Goal: Ask a question

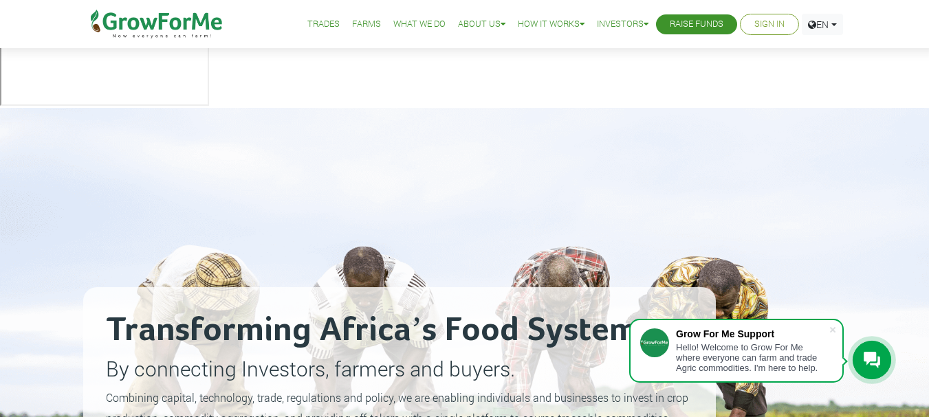
click at [408, 24] on link "What We Do" at bounding box center [419, 24] width 52 height 14
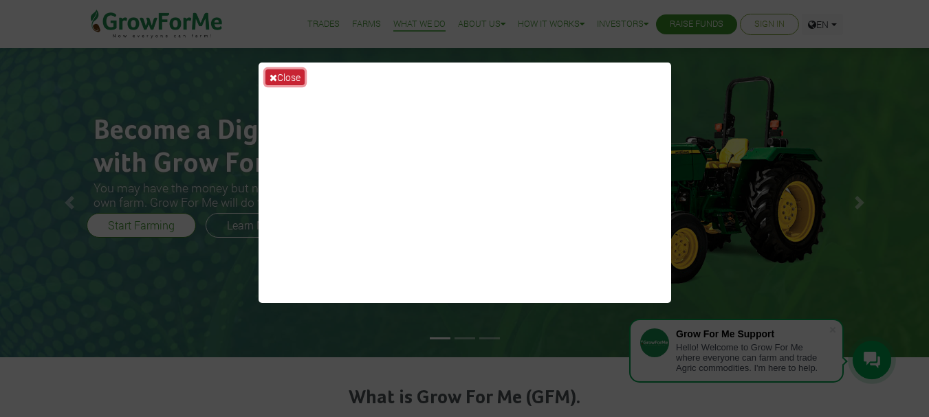
click at [286, 76] on button "Close" at bounding box center [284, 77] width 39 height 16
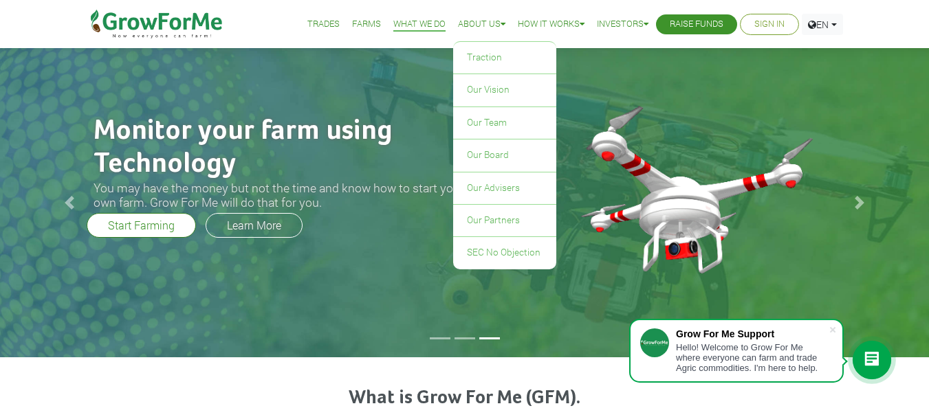
click at [469, 25] on link "About Us" at bounding box center [481, 24] width 47 height 14
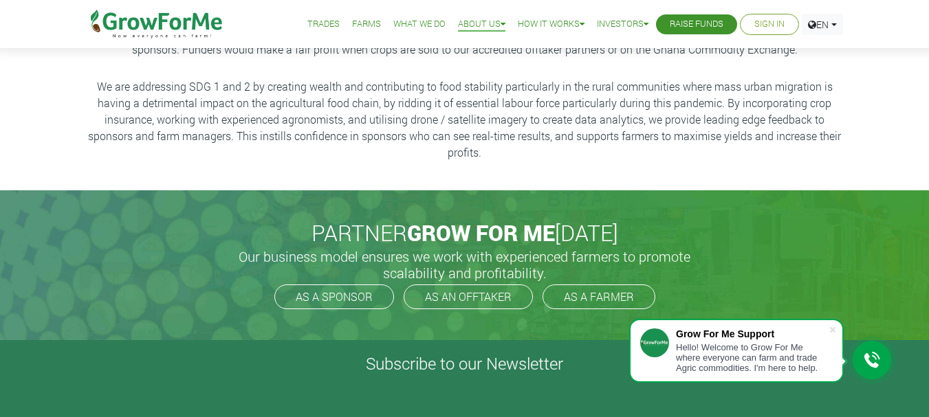
scroll to position [275, 0]
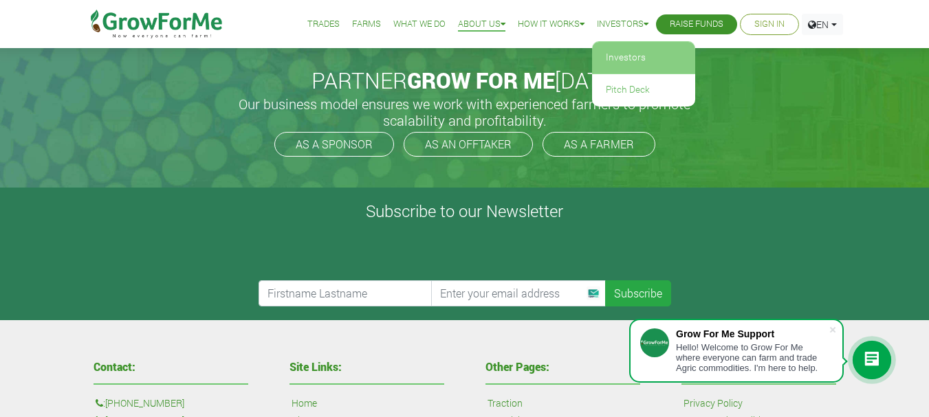
click at [617, 49] on link "Investors" at bounding box center [643, 58] width 103 height 32
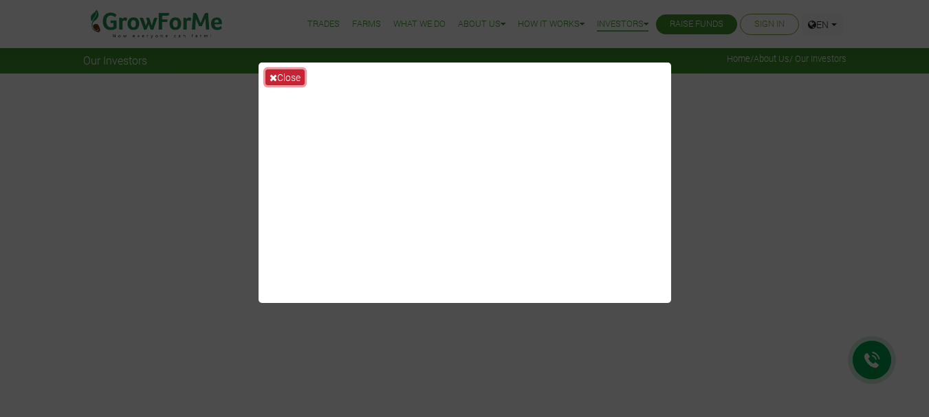
click at [294, 75] on button "Close" at bounding box center [284, 77] width 39 height 16
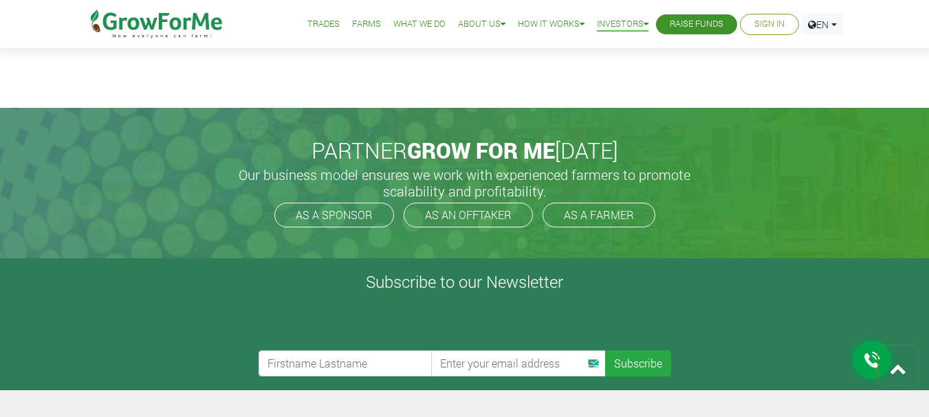
scroll to position [3231, 0]
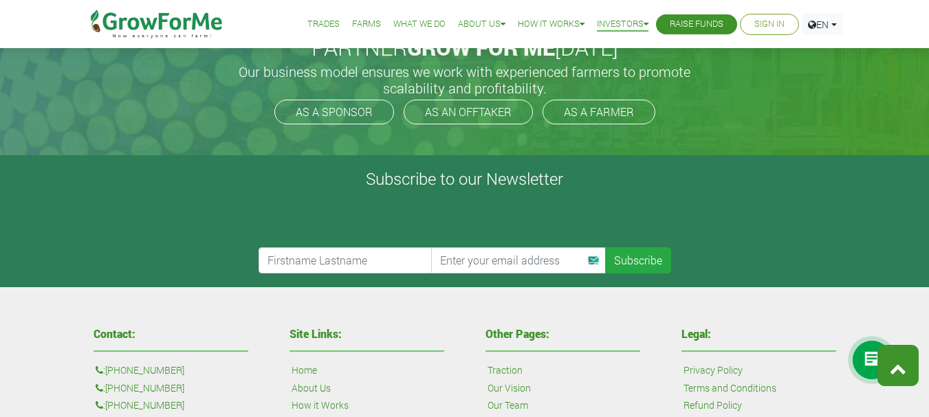
click at [891, 360] on icon at bounding box center [898, 368] width 16 height 16
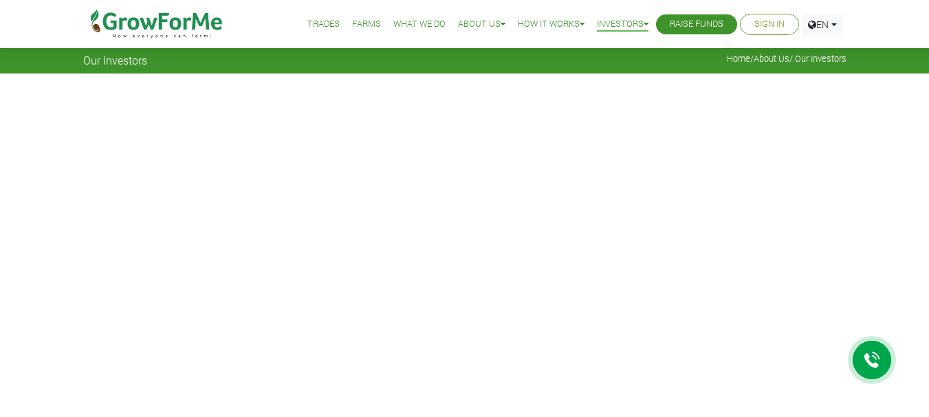
click at [876, 357] on icon at bounding box center [871, 360] width 16 height 16
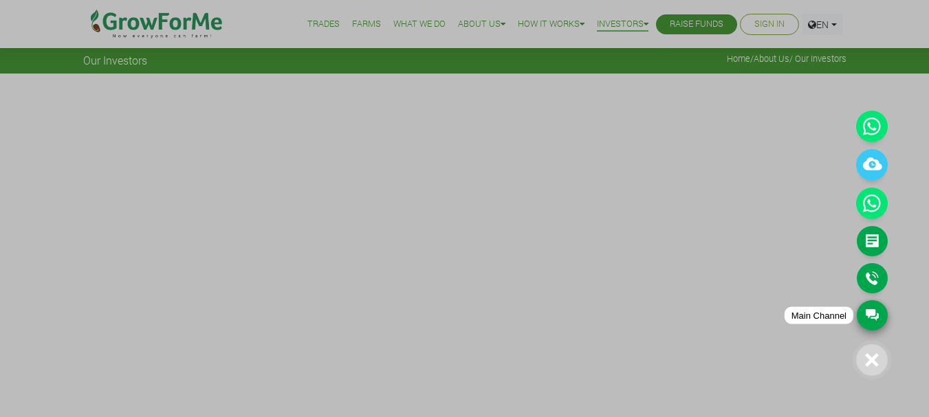
click at [870, 313] on link "Main Channel" at bounding box center [872, 315] width 31 height 30
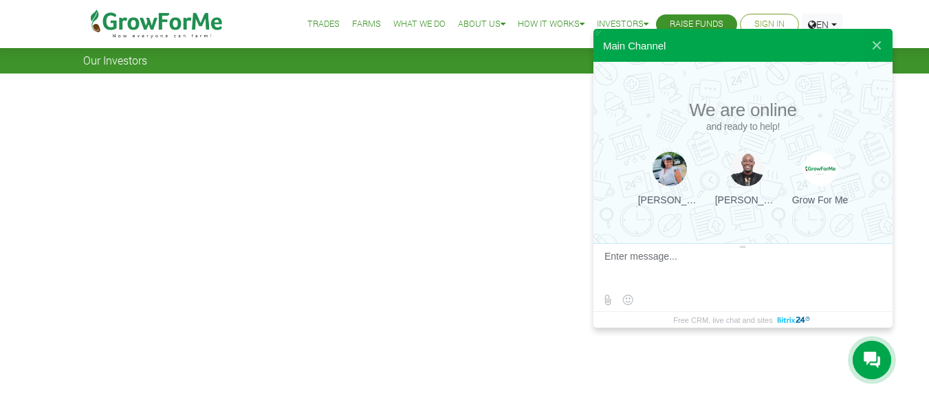
click at [662, 259] on textarea at bounding box center [741, 269] width 274 height 37
type textarea "Hi"
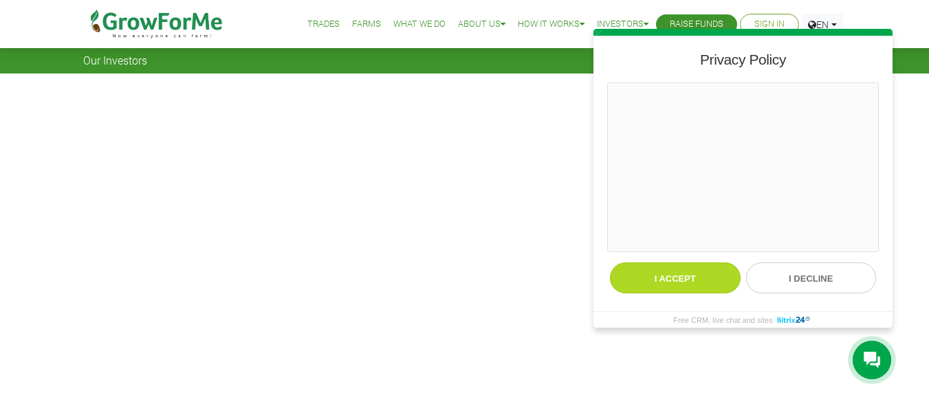
click at [657, 280] on button "I accept" at bounding box center [675, 278] width 131 height 31
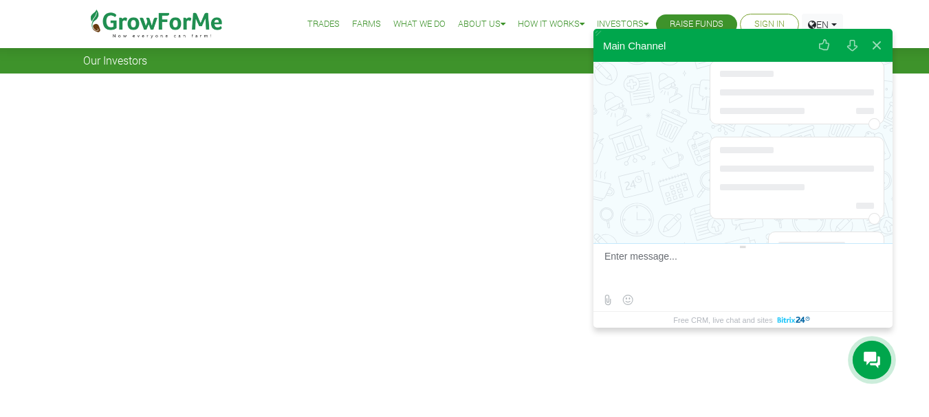
scroll to position [94, 0]
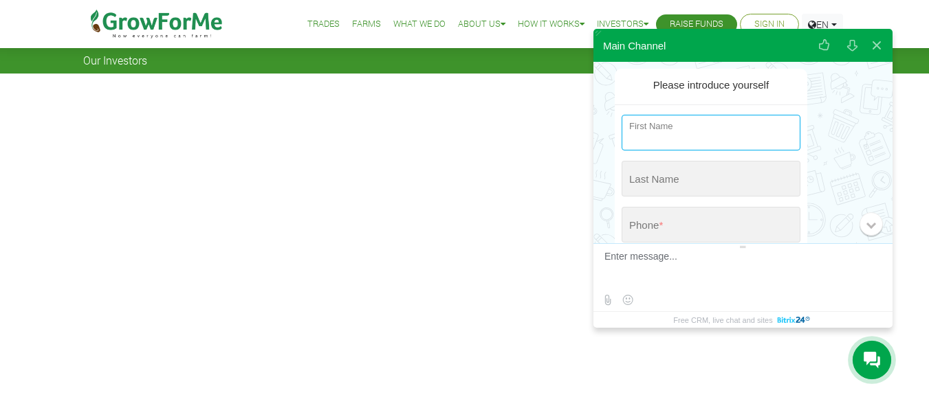
click at [679, 133] on input "string" at bounding box center [710, 133] width 179 height 36
type input "[PERSON_NAME]"
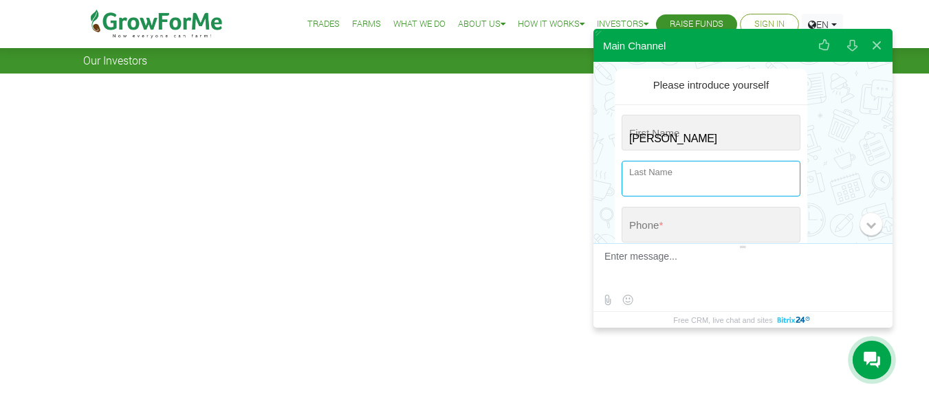
type input "[PERSON_NAME]"
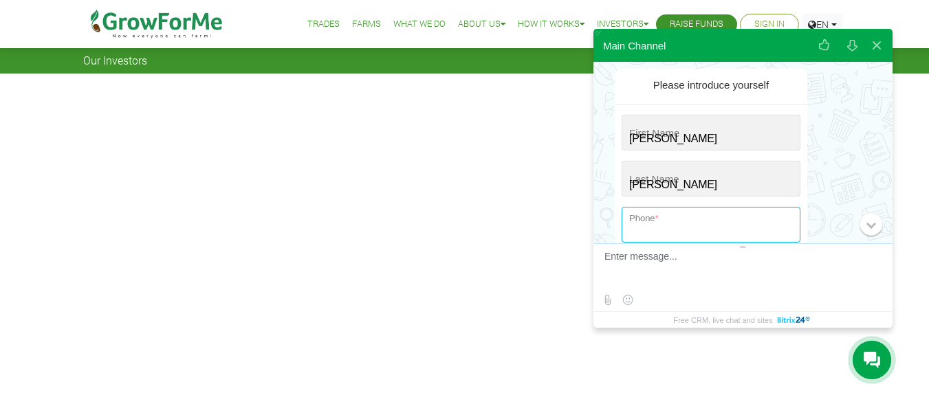
type input "[PHONE_NUMBER]"
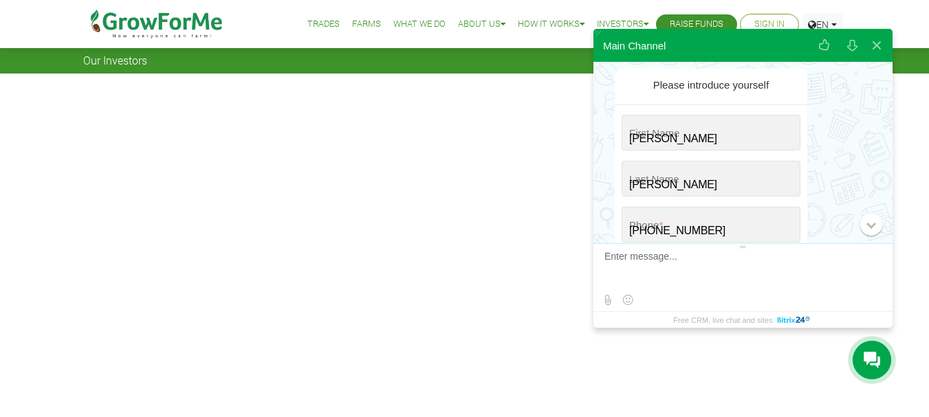
type input "[PERSON_NAME][EMAIL_ADDRESS][DOMAIN_NAME]"
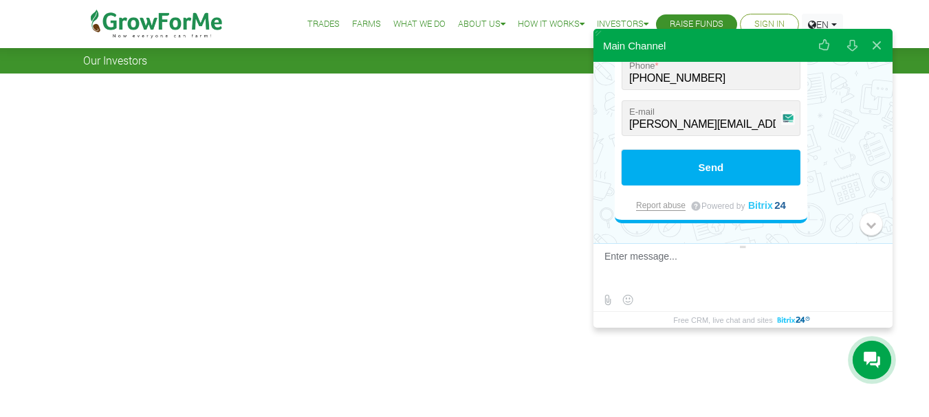
scroll to position [250, 0]
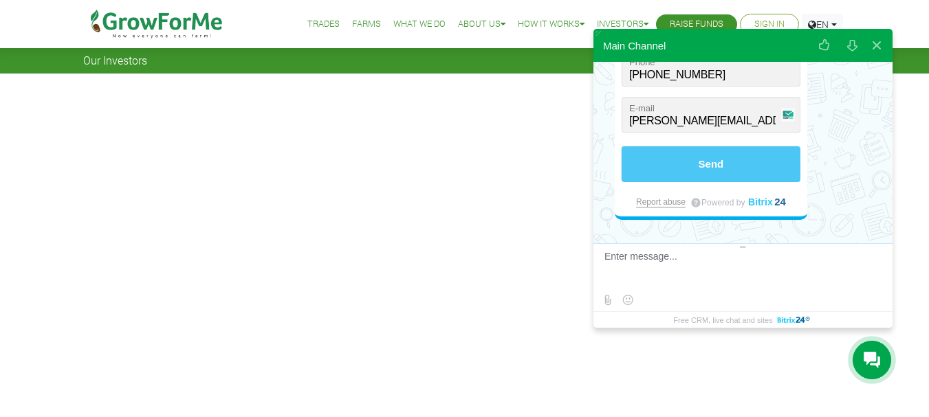
click at [709, 166] on button "Send" at bounding box center [710, 164] width 179 height 36
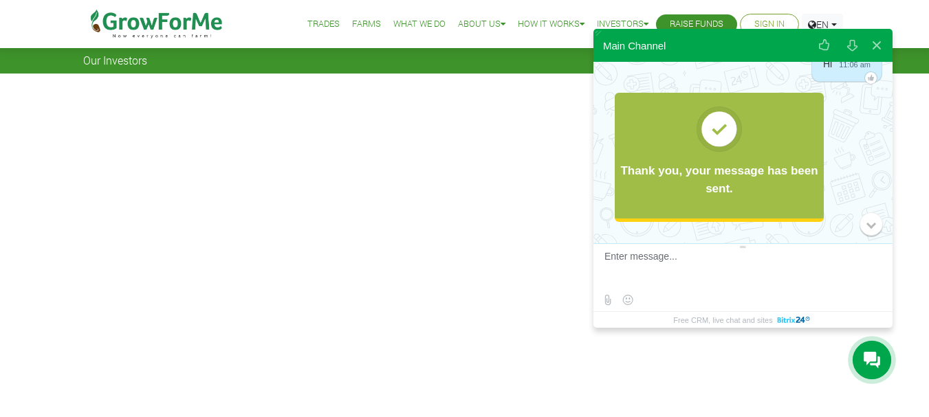
scroll to position [72, 0]
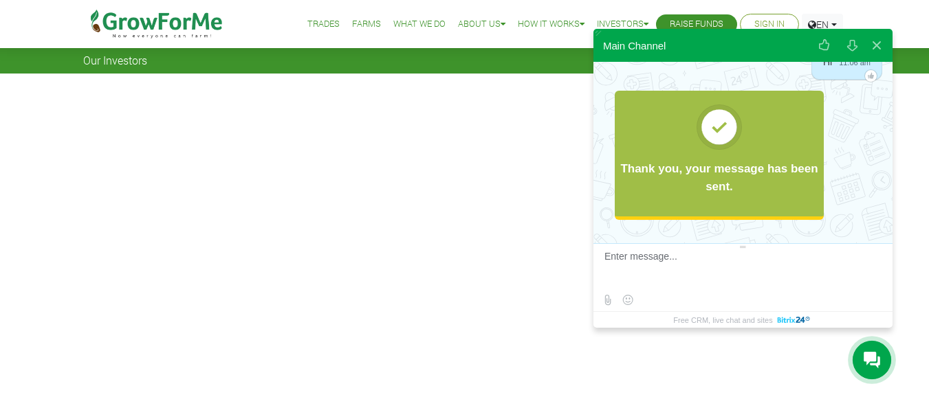
click at [650, 263] on textarea at bounding box center [741, 269] width 274 height 37
type textarea "Hi"
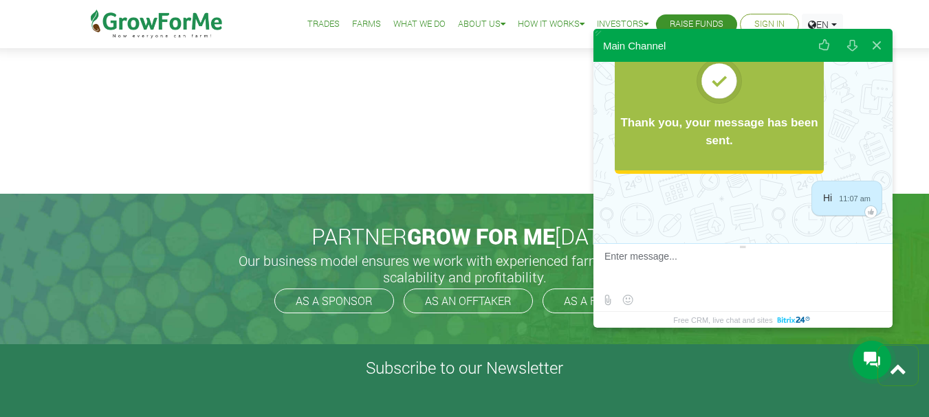
scroll to position [2819, 0]
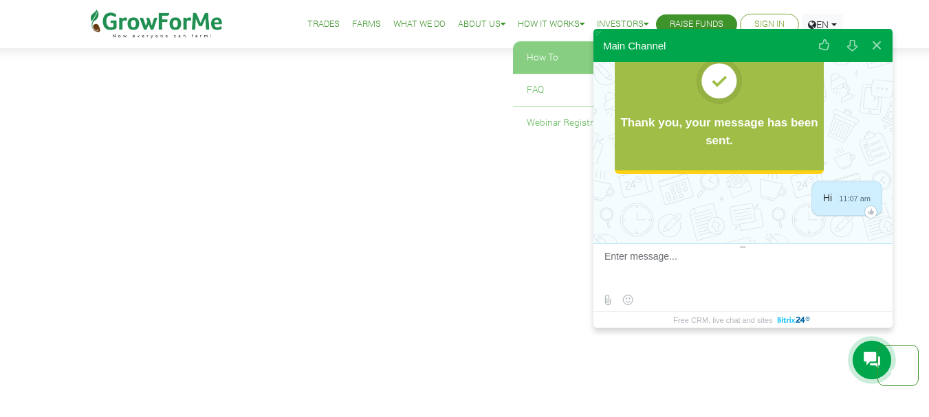
click at [540, 49] on link "How To" at bounding box center [570, 58] width 115 height 32
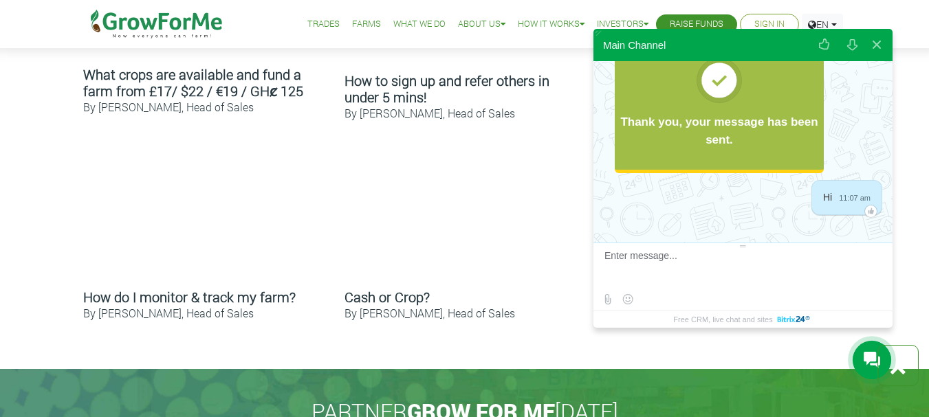
scroll to position [962, 0]
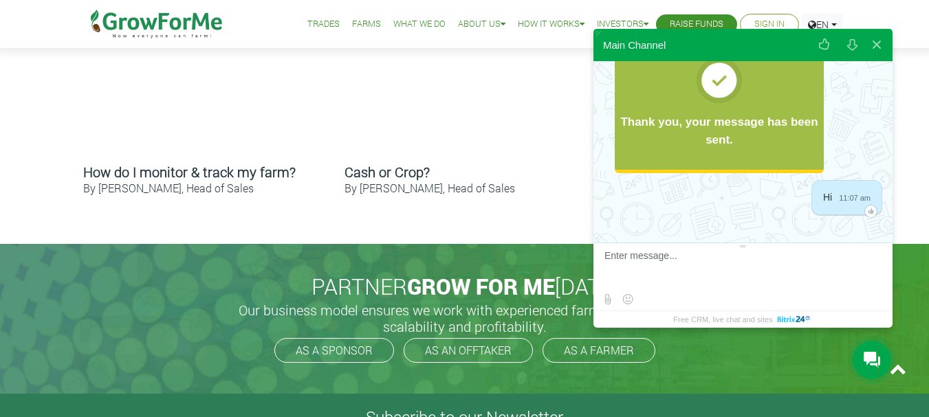
click at [643, 257] on textarea at bounding box center [741, 268] width 274 height 37
paste textarea "We are premium B2B data service provider"
type textarea "We are premium B2B data service provider"
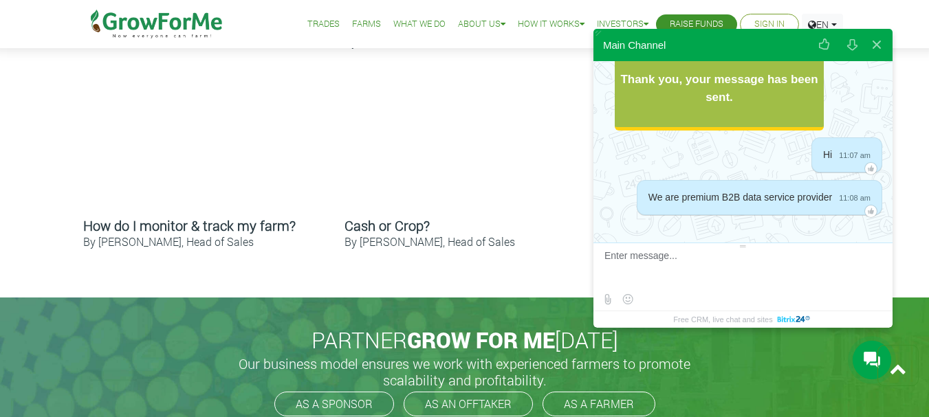
scroll to position [894, 0]
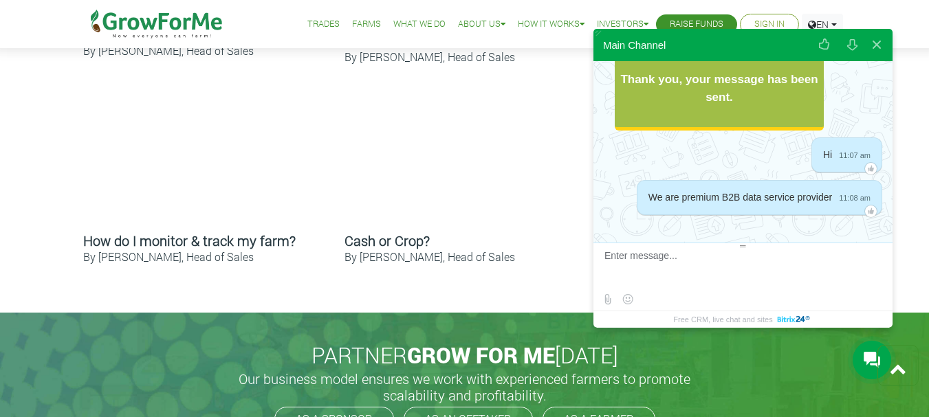
paste textarea "Are you looking for B2B contact details"
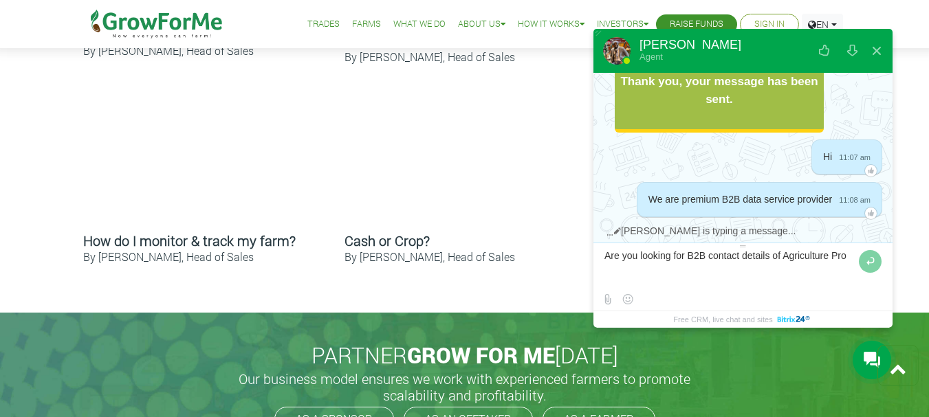
scroll to position [173, 0]
type textarea "Are you looking for B2B contact details of Agriculture Professionals?"
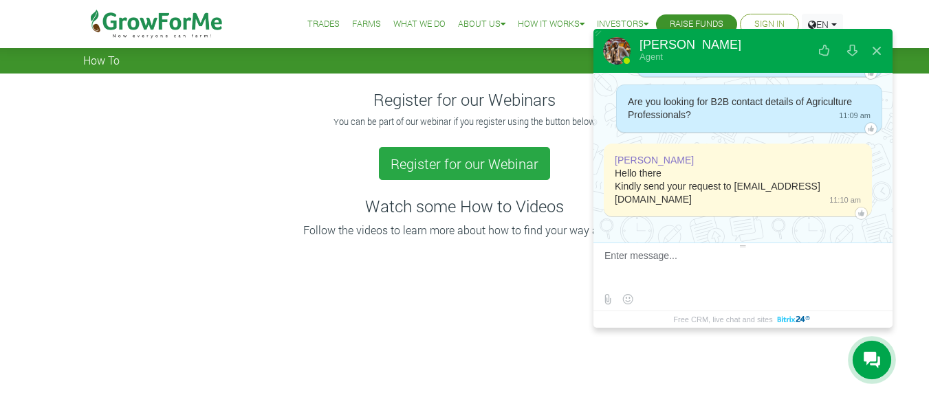
scroll to position [312, 0]
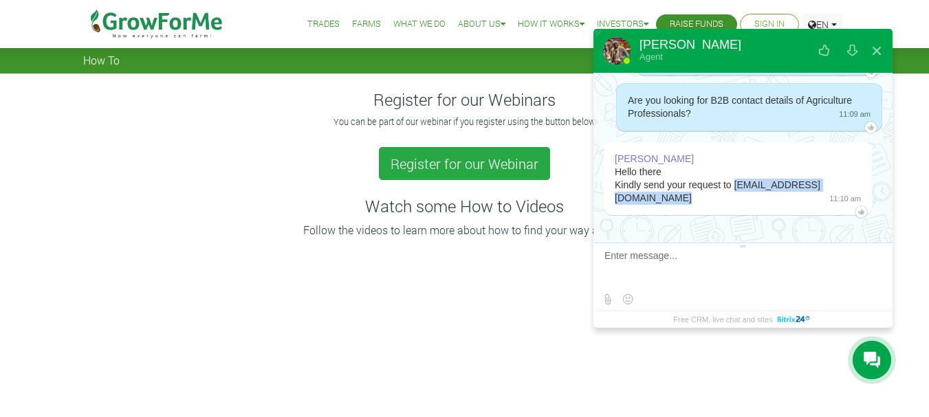
drag, startPoint x: 735, startPoint y: 186, endPoint x: 839, endPoint y: 180, distance: 104.0
click at [839, 180] on div "Hello there Kindly send your request to [PERSON_NAME][EMAIL_ADDRESS][DOMAIN_NAM…" at bounding box center [738, 185] width 246 height 39
copy div "[EMAIL_ADDRESS][DOMAIN_NAME]"
click at [258, 227] on p "Follow the videos to learn more about how to find your way around" at bounding box center [464, 230] width 759 height 16
click at [656, 258] on textarea at bounding box center [741, 268] width 274 height 37
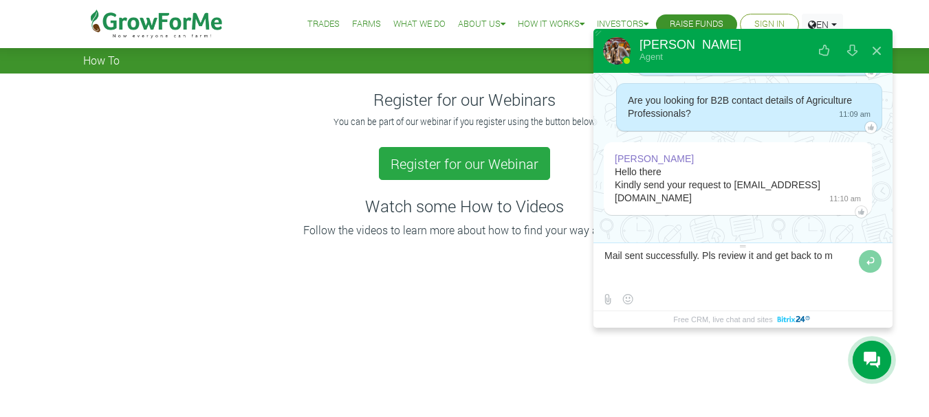
type textarea "Mail sent successfully. Pls review it and get back to me"
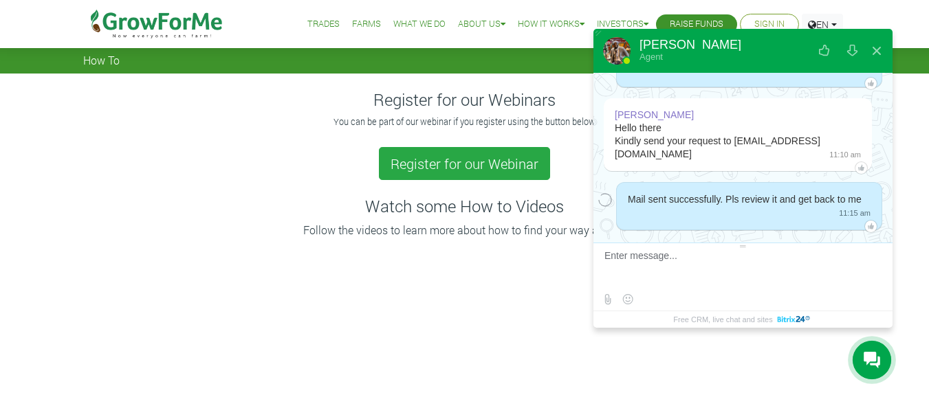
scroll to position [371, 0]
